Goal: Communication & Community: Answer question/provide support

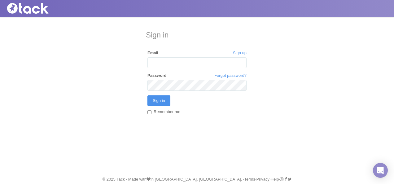
type input "[EMAIL_ADDRESS][DOMAIN_NAME]"
click at [160, 100] on input "Sign in" at bounding box center [159, 101] width 23 height 11
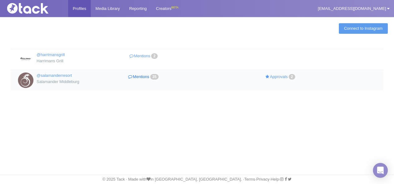
click at [138, 76] on link "Mentions 35" at bounding box center [144, 77] width 69 height 9
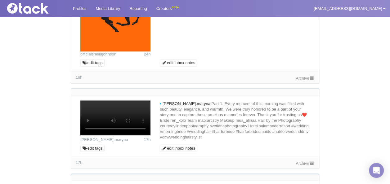
scroll to position [248, 0]
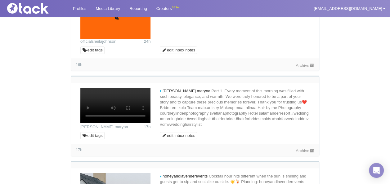
click at [307, 68] on link "Archive" at bounding box center [305, 65] width 19 height 5
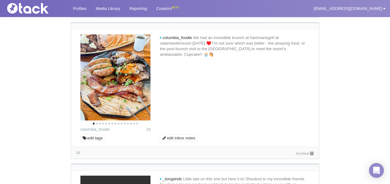
scroll to position [868, 0]
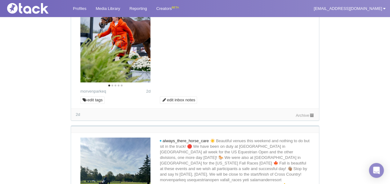
scroll to position [1302, 0]
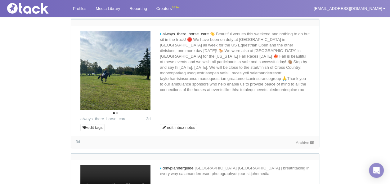
scroll to position [1395, 0]
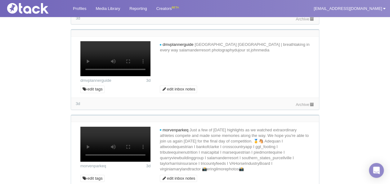
scroll to position [1520, 0]
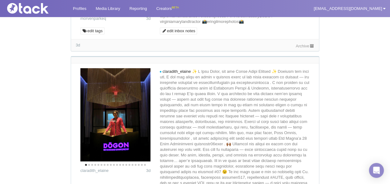
scroll to position [1706, 0]
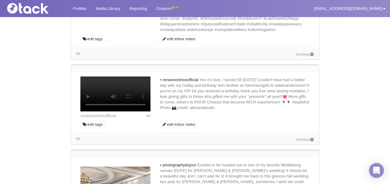
scroll to position [1892, 0]
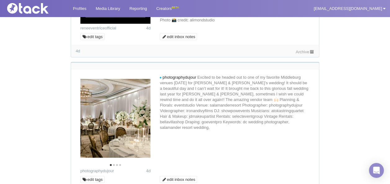
scroll to position [1985, 0]
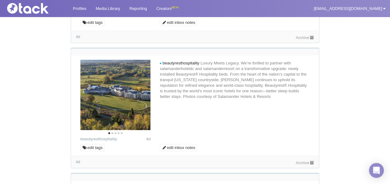
scroll to position [2078, 0]
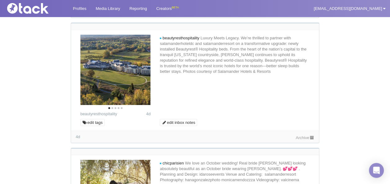
scroll to position [2047, 0]
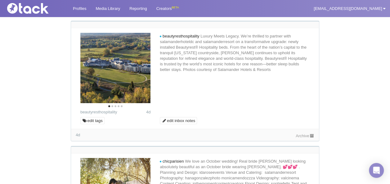
scroll to position [2171, 0]
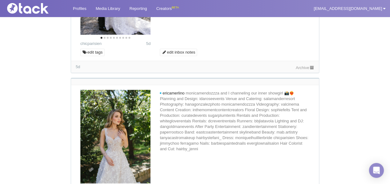
scroll to position [2357, 0]
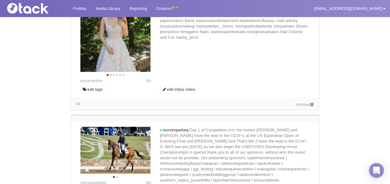
scroll to position [2481, 0]
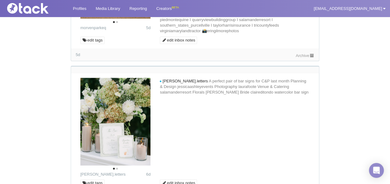
scroll to position [2605, 0]
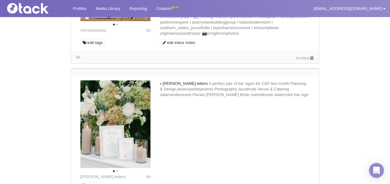
scroll to position [2636, 0]
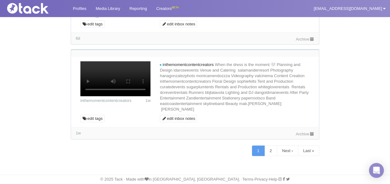
scroll to position [3646, 0]
click at [266, 147] on link "2" at bounding box center [270, 151] width 13 height 11
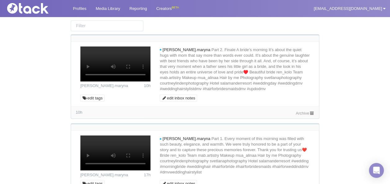
scroll to position [0, 0]
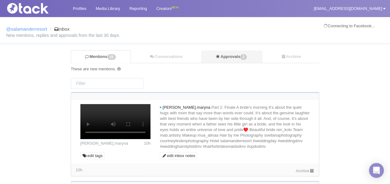
click at [233, 58] on link "Approvals 2" at bounding box center [232, 57] width 62 height 13
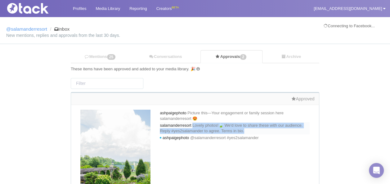
drag, startPoint x: 197, startPoint y: 125, endPoint x: 279, endPoint y: 133, distance: 82.8
click at [279, 133] on div "salamanderresort Lovely photos!🍃 We'd love to share these with our audience. Re…" at bounding box center [235, 128] width 150 height 12
copy span "Lovely photos!🍃 We'd love to share these with our audience. Reply #yes2salamand…"
click at [104, 59] on link "Mentions 25" at bounding box center [101, 57] width 60 height 13
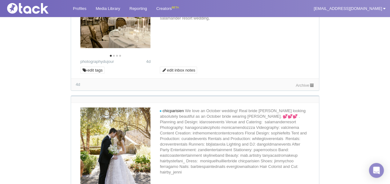
scroll to position [992, 0]
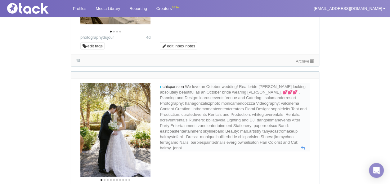
scroll to position [806, 0]
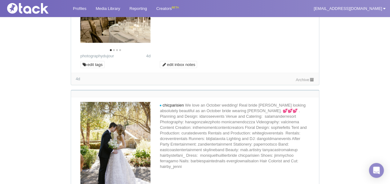
scroll to position [837, 0]
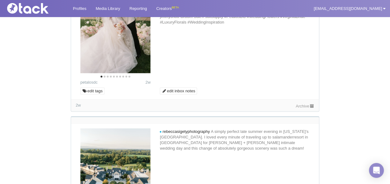
scroll to position [2574, 0]
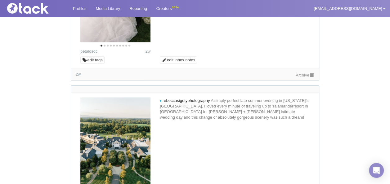
scroll to position [2605, 0]
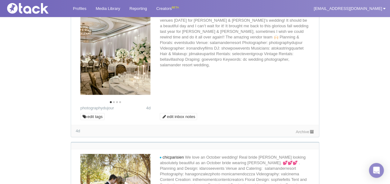
scroll to position [837, 0]
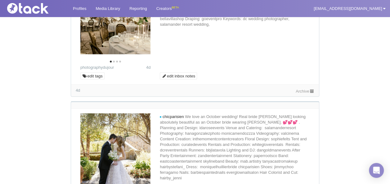
scroll to position [806, 0]
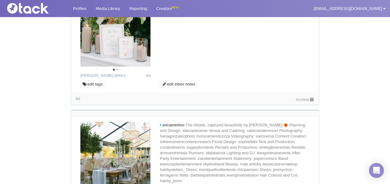
scroll to position [1395, 0]
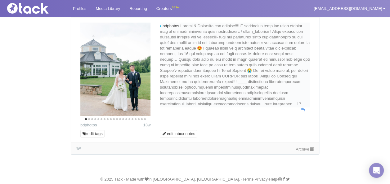
scroll to position [3491, 0]
click at [86, 7] on link "Profiles" at bounding box center [79, 8] width 23 height 17
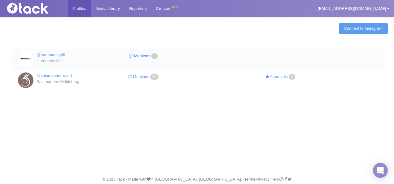
click at [145, 55] on link "Mentions 2" at bounding box center [144, 56] width 69 height 9
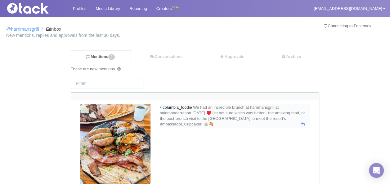
scroll to position [62, 0]
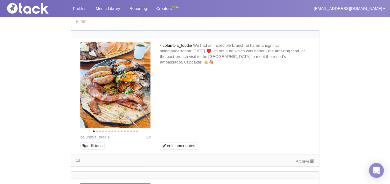
click at [143, 87] on icon "Next" at bounding box center [140, 87] width 8 height 8
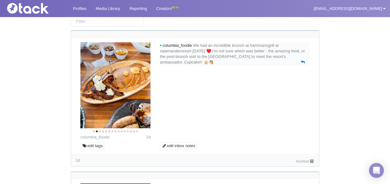
click at [302, 61] on icon at bounding box center [303, 62] width 4 height 4
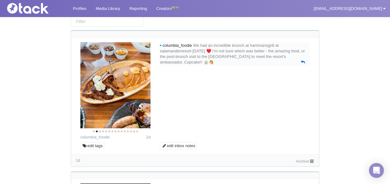
click at [302, 61] on icon at bounding box center [303, 62] width 4 height 4
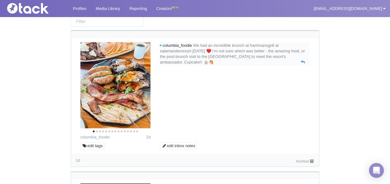
click at [288, 61] on div "columbia_foodie We had an incredible brunch at harrimansgrill at salamanderreso…" at bounding box center [235, 54] width 150 height 24
click at [301, 60] on link at bounding box center [303, 63] width 4 height 6
click at [208, 84] on div at bounding box center [195, 91] width 238 height 98
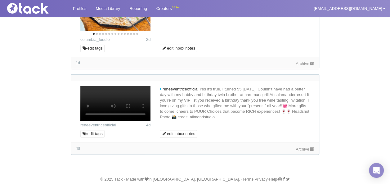
scroll to position [247, 0]
click at [303, 148] on link "Archive" at bounding box center [305, 149] width 19 height 5
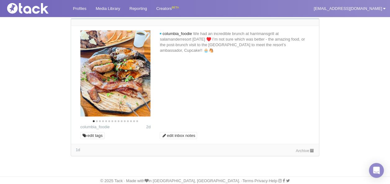
scroll to position [74, 0]
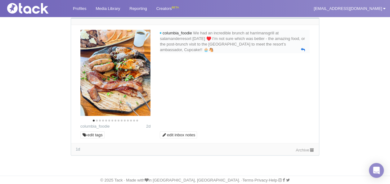
click at [302, 47] on link at bounding box center [303, 50] width 4 height 6
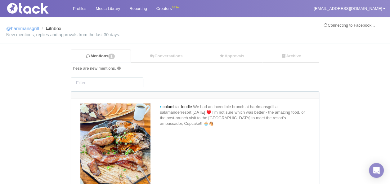
scroll to position [0, 0]
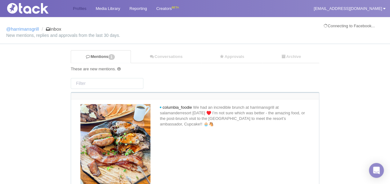
click at [78, 8] on link "Profiles" at bounding box center [79, 8] width 23 height 17
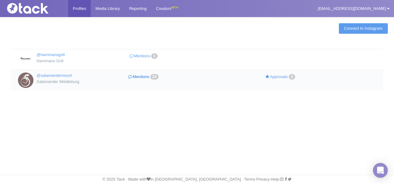
click at [145, 77] on link "Mentions 23" at bounding box center [144, 77] width 69 height 9
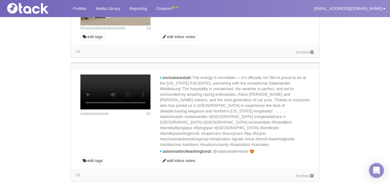
scroll to position [496, 0]
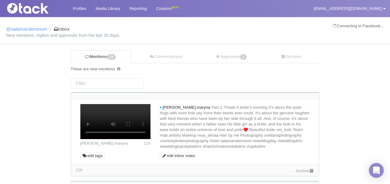
scroll to position [496, 0]
